Goal: Task Accomplishment & Management: Use online tool/utility

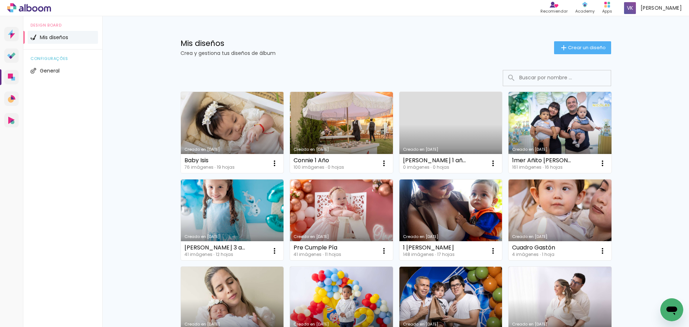
click at [221, 120] on link "Creado en [DATE]" at bounding box center [232, 132] width 103 height 81
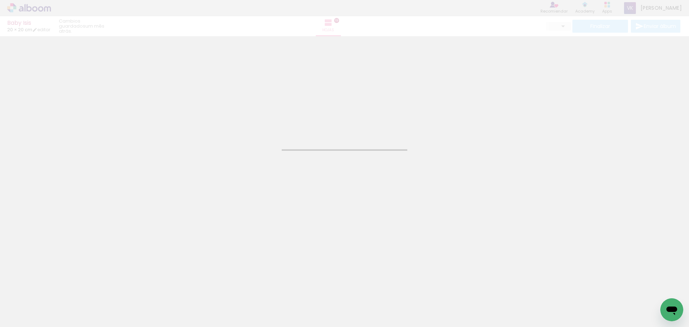
type input "JPG"
type input "Alta, 300 DPI"
